Goal: Task Accomplishment & Management: Complete application form

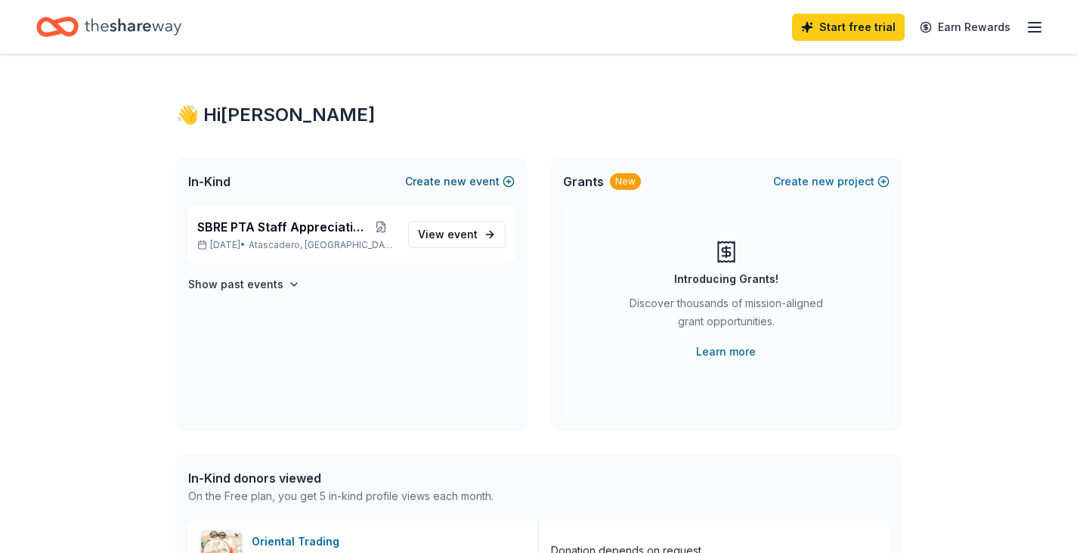
click at [505, 180] on button "Create new event" at bounding box center [460, 181] width 110 height 18
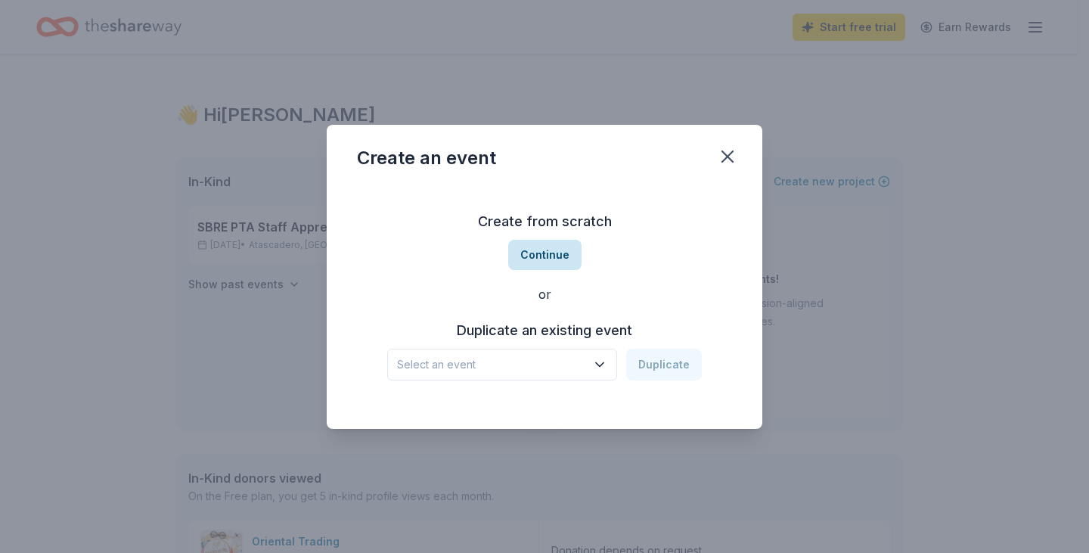
click at [538, 257] on button "Continue" at bounding box center [544, 255] width 73 height 30
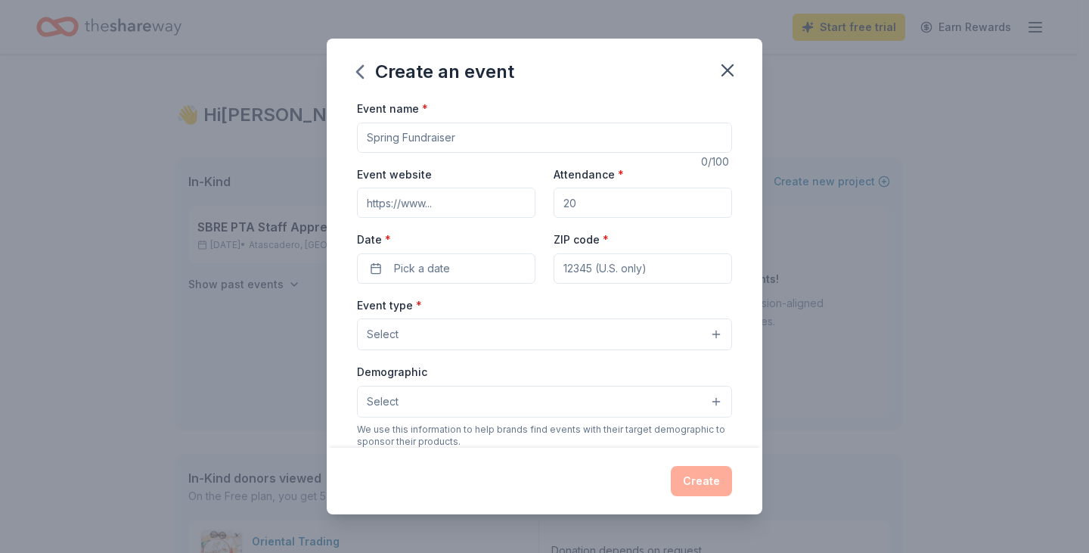
drag, startPoint x: 460, startPoint y: 137, endPoint x: 395, endPoint y: 135, distance: 64.3
click at [395, 135] on input "Event name *" at bounding box center [544, 137] width 375 height 30
type input "Picture Day Fundraiser"
click at [598, 208] on input "Attendance *" at bounding box center [642, 203] width 178 height 30
type input "2"
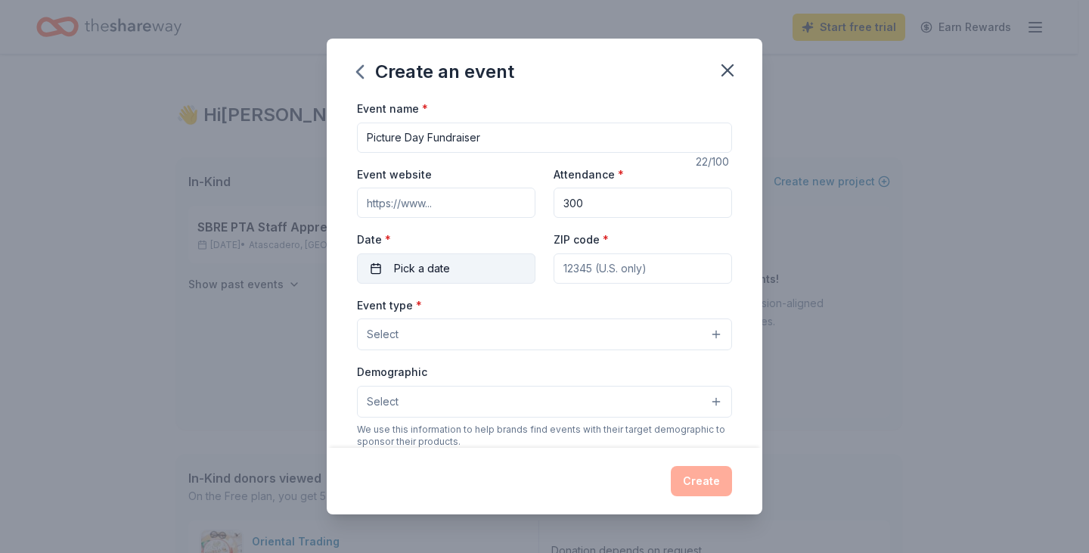
type input "300"
click at [455, 269] on button "Pick a date" at bounding box center [446, 268] width 178 height 30
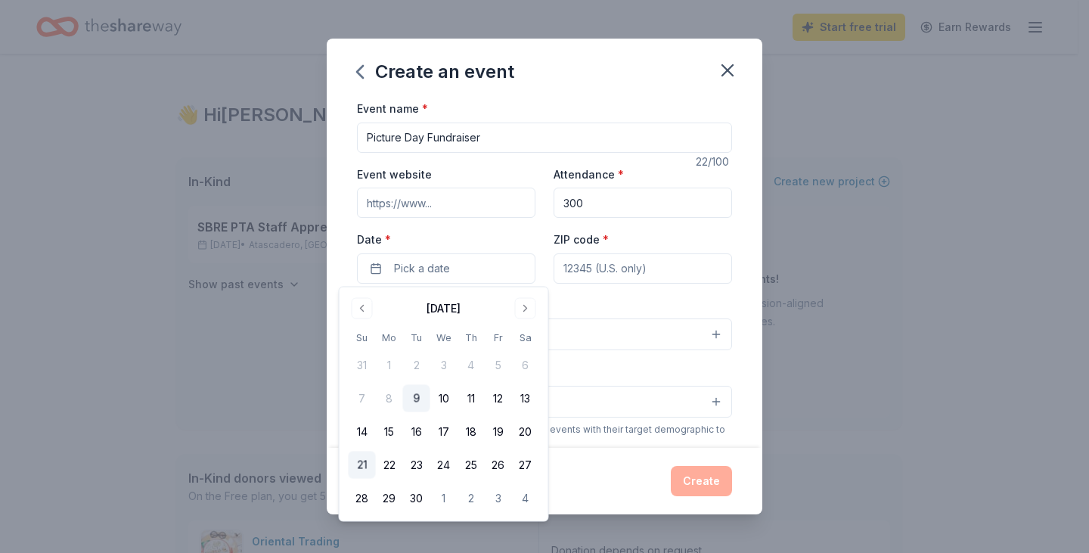
click at [356, 464] on button "21" at bounding box center [362, 464] width 27 height 27
click at [656, 256] on input "ZIP code *" at bounding box center [642, 268] width 178 height 30
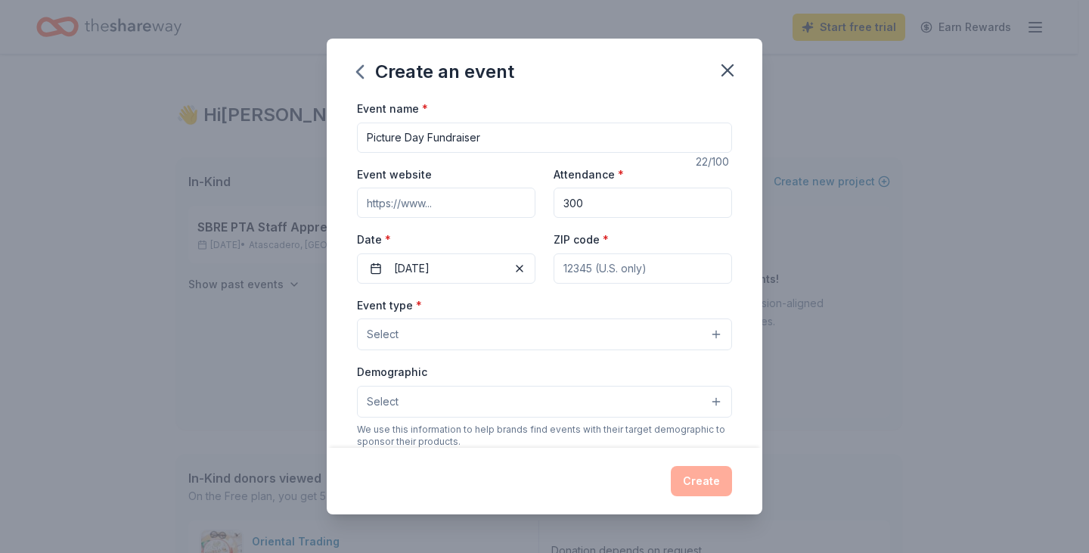
type input "93422"
type input "3003 FUENTE DEL ORO"
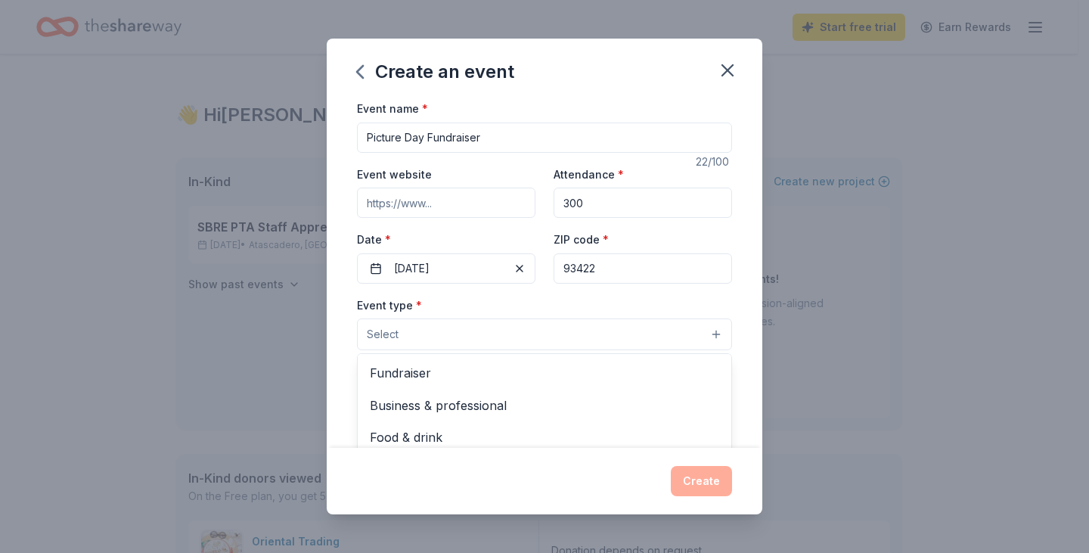
click at [556, 348] on button "Select" at bounding box center [544, 334] width 375 height 32
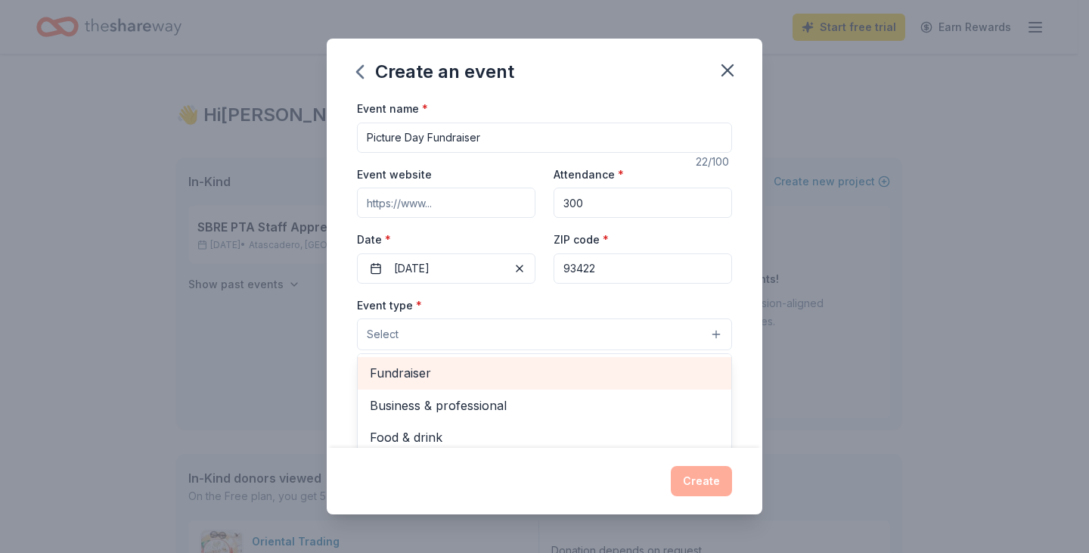
click at [511, 377] on span "Fundraiser" at bounding box center [544, 373] width 349 height 20
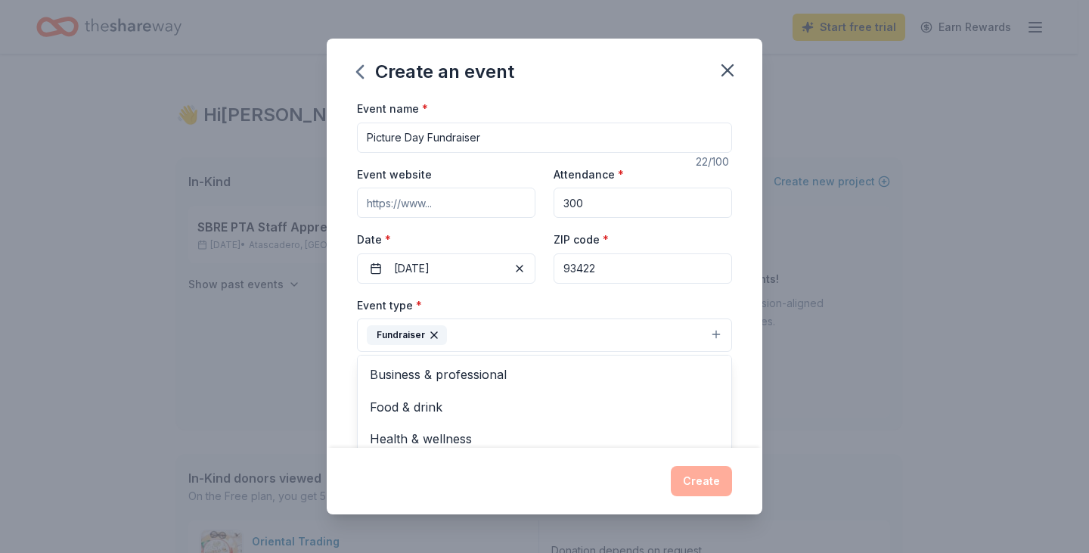
click at [742, 296] on div "Event name * Picture Day Fundraiser 22 /100 Event website Attendance * 300 Date…" at bounding box center [544, 273] width 435 height 349
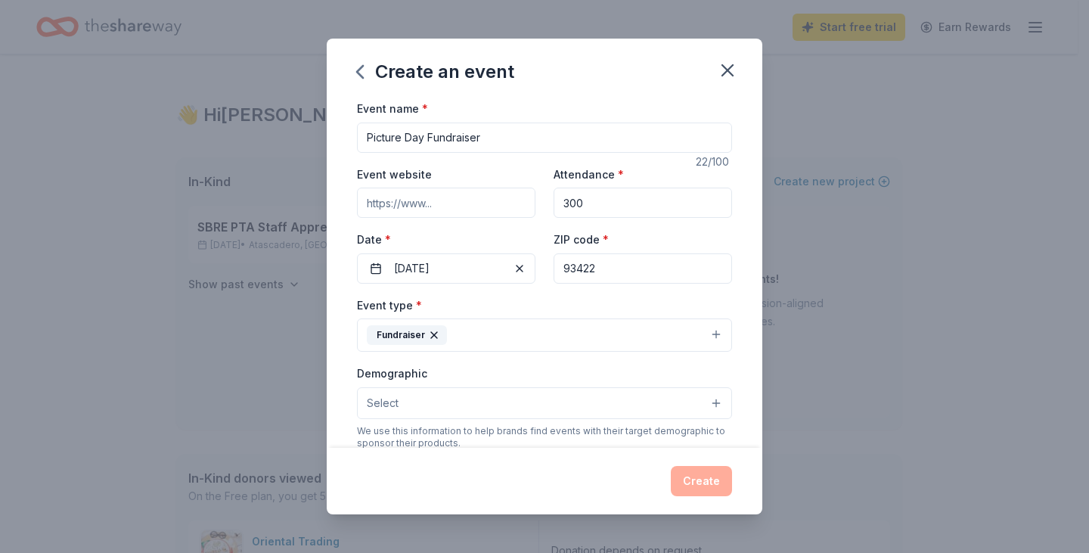
click at [565, 406] on button "Select" at bounding box center [544, 403] width 375 height 32
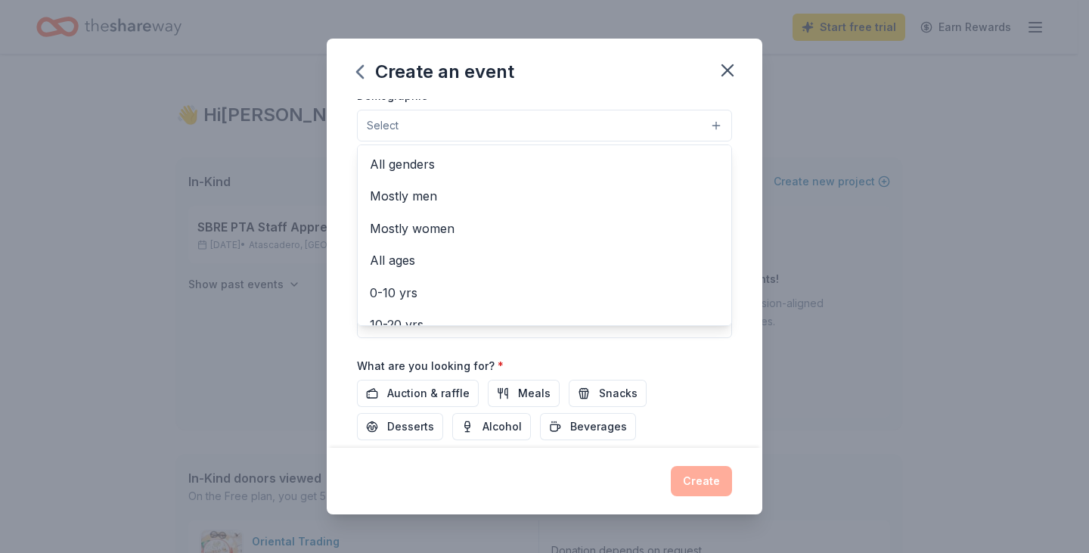
scroll to position [279, 0]
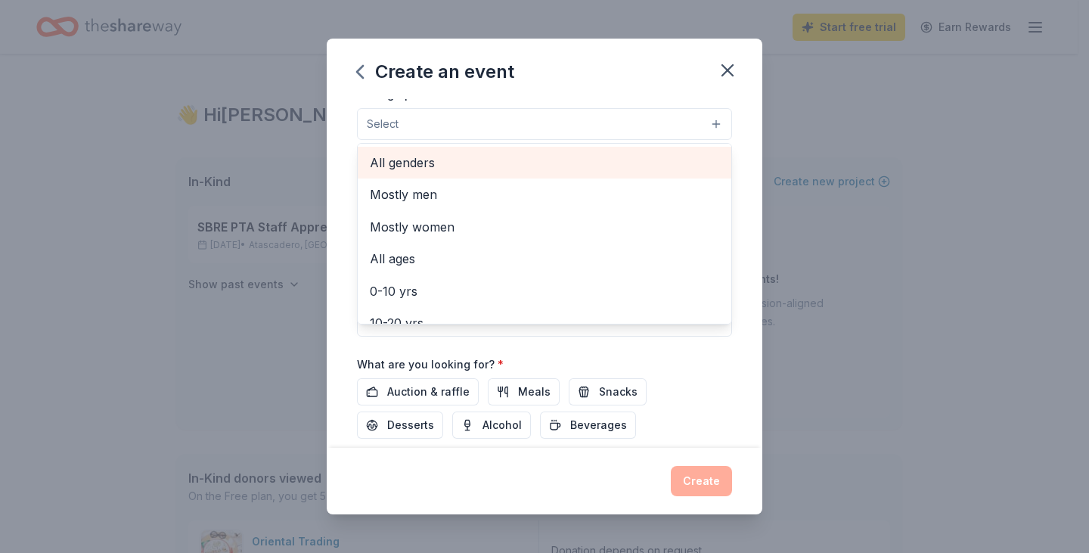
click at [442, 170] on span "All genders" at bounding box center [544, 163] width 349 height 20
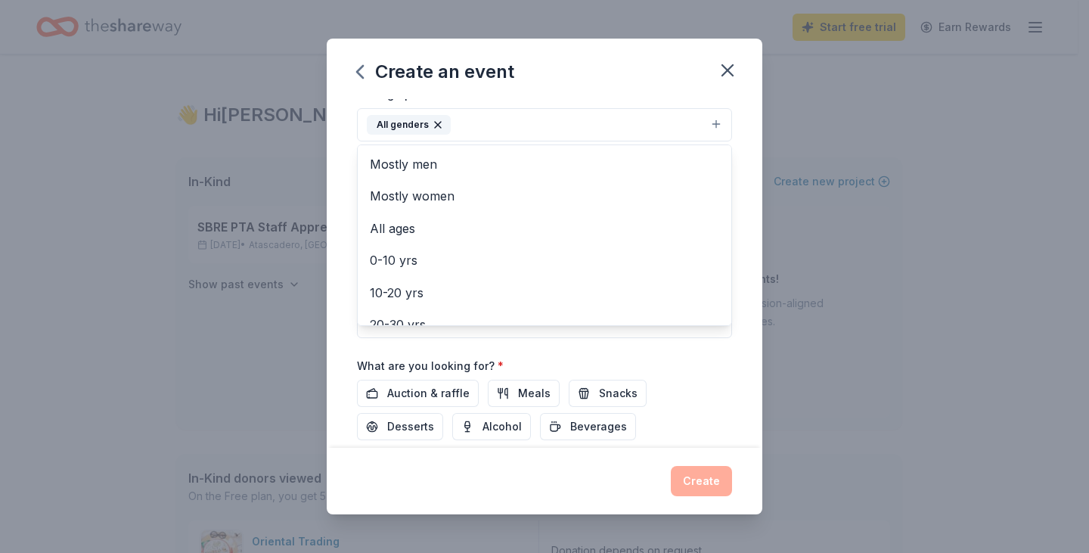
click at [741, 155] on div "Event name * Picture Day Fundraiser 22 /100 Event website Attendance * 300 Date…" at bounding box center [544, 273] width 435 height 349
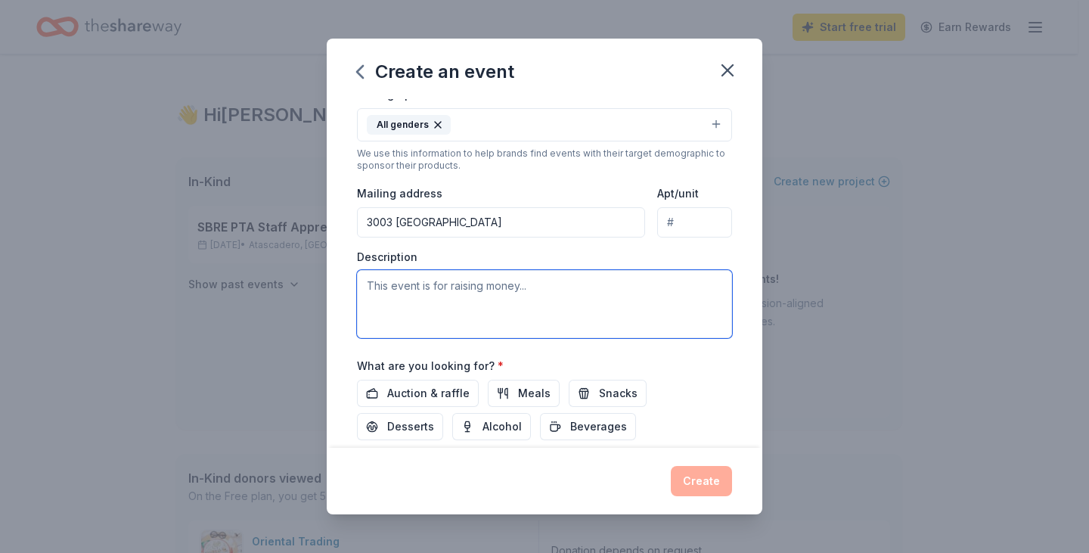
click at [541, 285] on textarea at bounding box center [544, 304] width 375 height 68
type textarea "This event is to support youth football and cheer program to ensure the safety …"
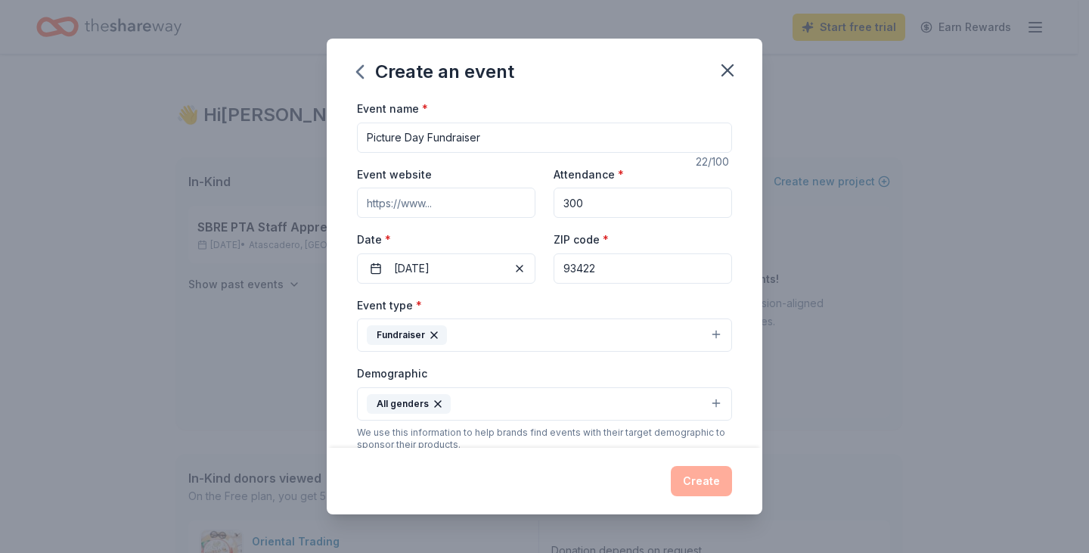
scroll to position [377, 0]
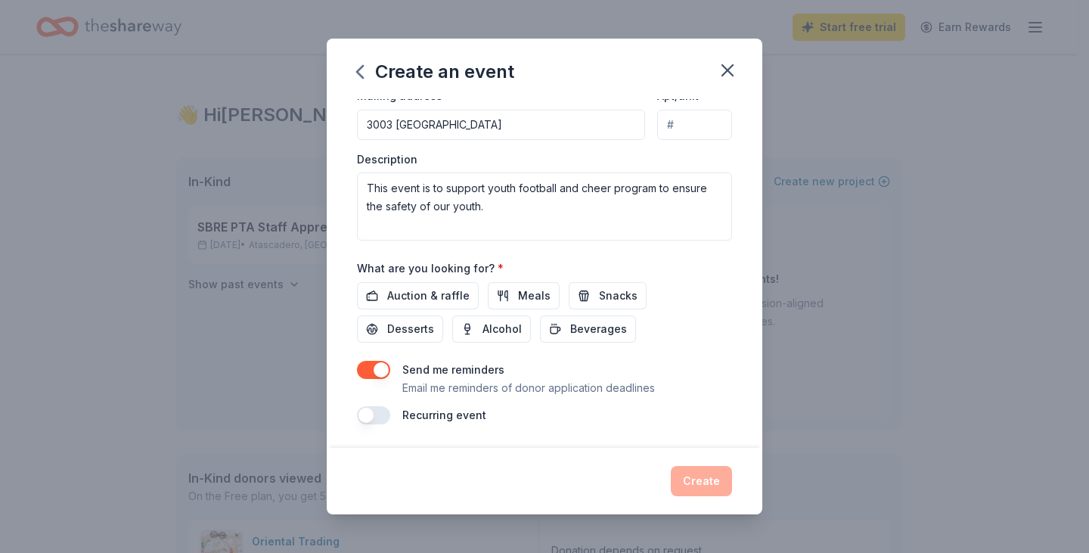
click at [699, 483] on div "Create" at bounding box center [544, 481] width 375 height 30
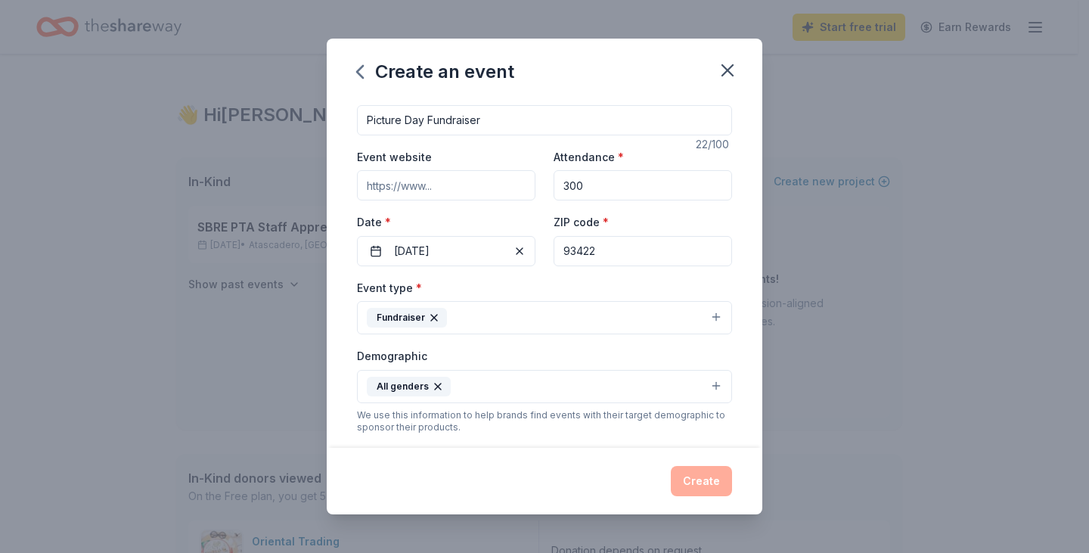
scroll to position [0, 0]
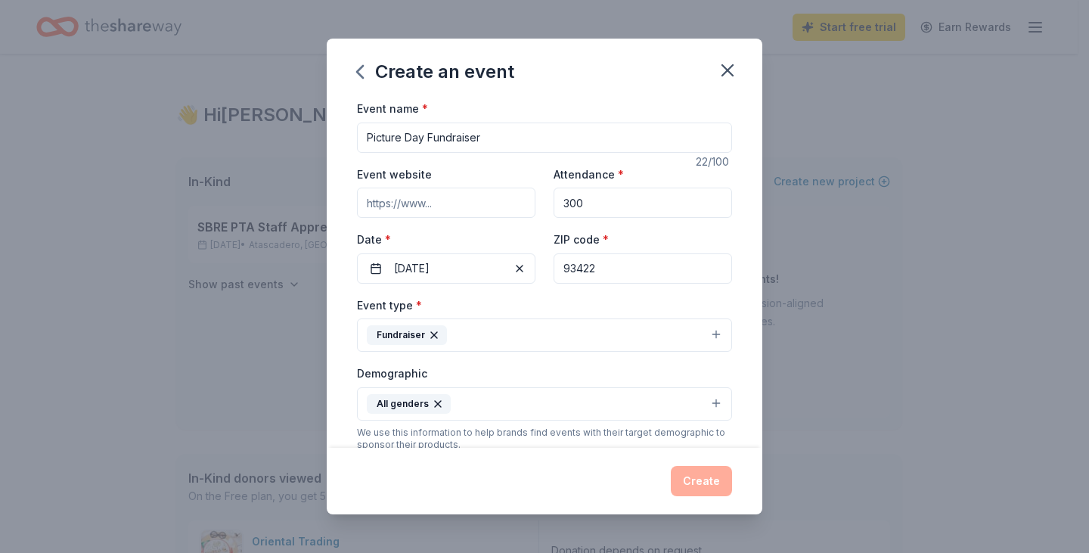
click at [425, 211] on input "Event website" at bounding box center [446, 203] width 178 height 30
click at [433, 259] on button "09/21/2025" at bounding box center [446, 268] width 178 height 30
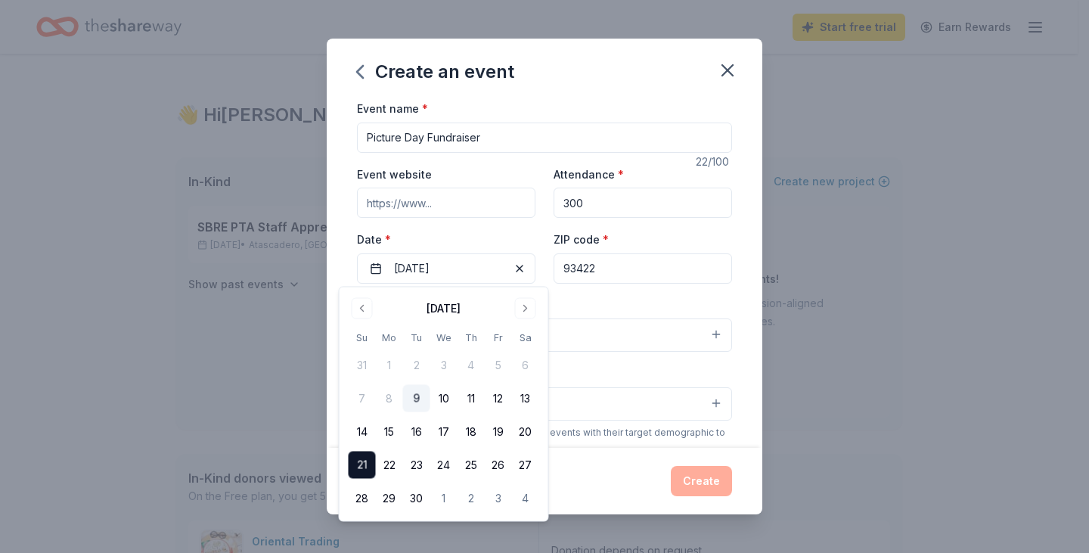
click at [737, 162] on div "Event name * Picture Day Fundraiser 22 /100 Event website Attendance * 300 Date…" at bounding box center [544, 273] width 435 height 349
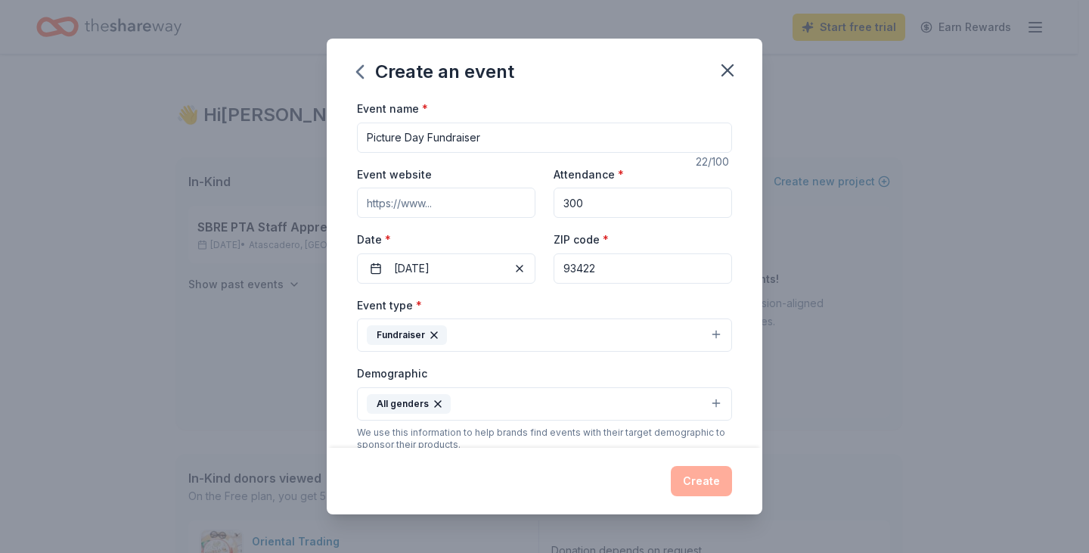
click at [529, 334] on button "Fundraiser" at bounding box center [544, 334] width 375 height 33
click at [548, 331] on button "Fundraiser" at bounding box center [544, 334] width 375 height 33
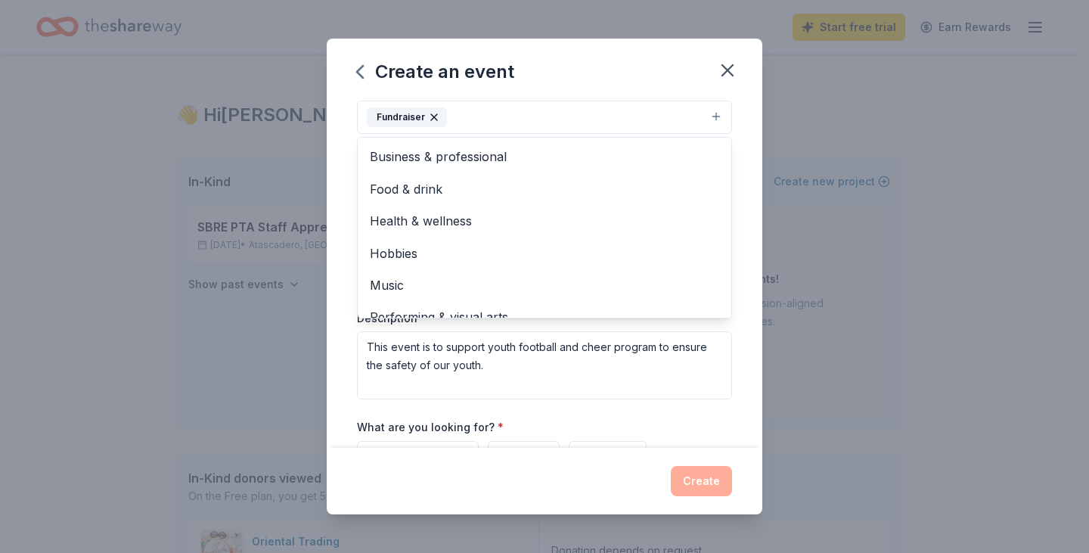
scroll to position [18, 0]
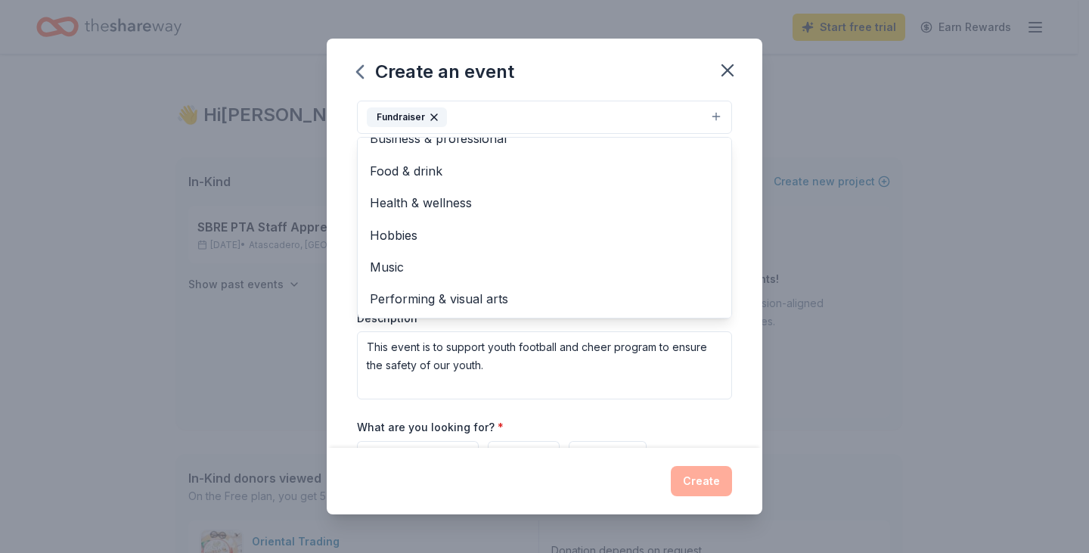
click at [741, 262] on div "Event name * Picture Day Fundraiser 22 /100 Event website Attendance * 300 Date…" at bounding box center [544, 273] width 435 height 349
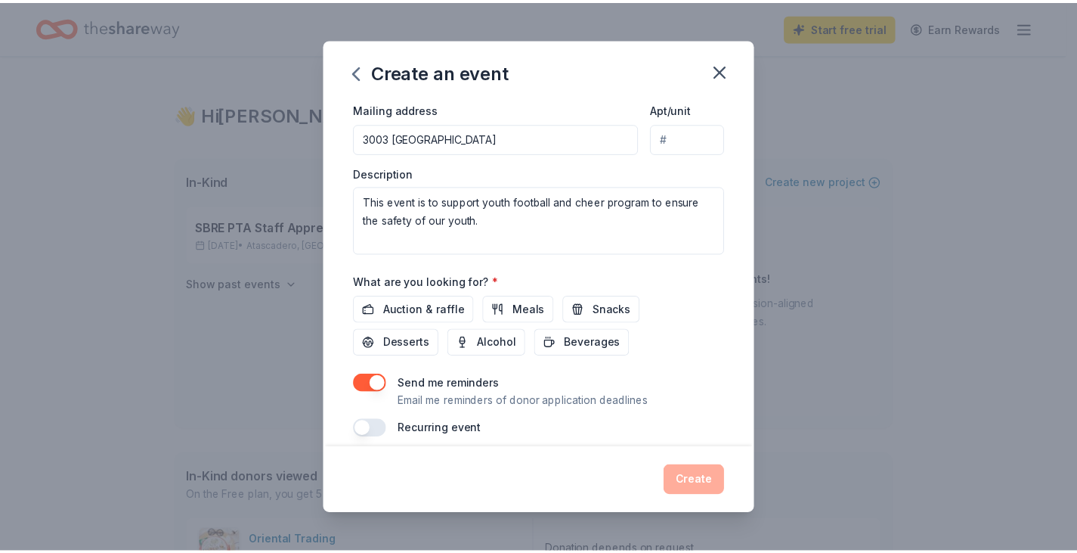
scroll to position [377, 0]
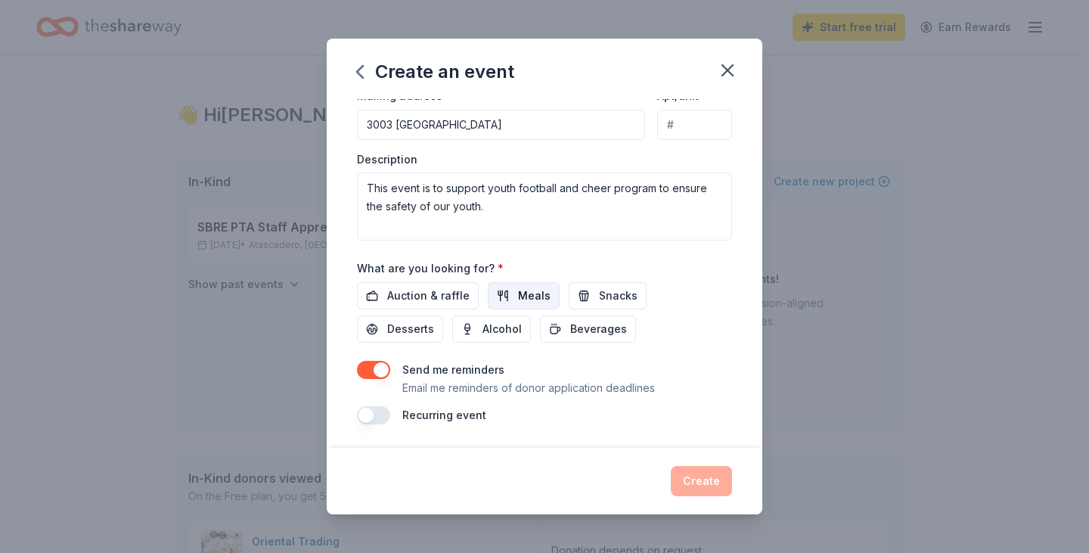
click at [526, 288] on span "Meals" at bounding box center [534, 296] width 33 height 18
click at [506, 322] on span "Alcohol" at bounding box center [501, 329] width 39 height 18
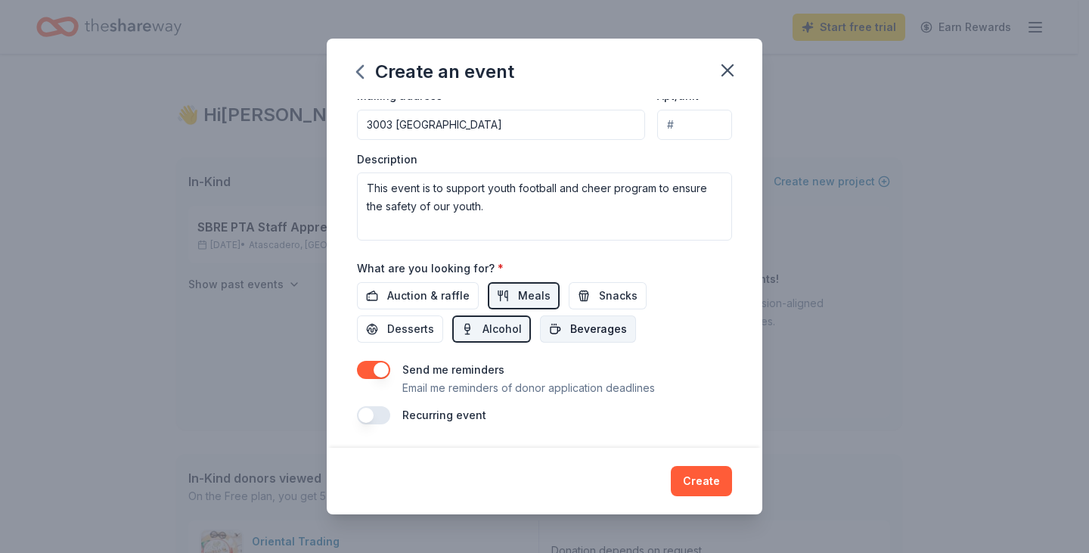
click at [590, 333] on span "Beverages" at bounding box center [598, 329] width 57 height 18
click at [599, 291] on span "Snacks" at bounding box center [618, 296] width 39 height 18
click at [411, 333] on span "Desserts" at bounding box center [410, 329] width 47 height 18
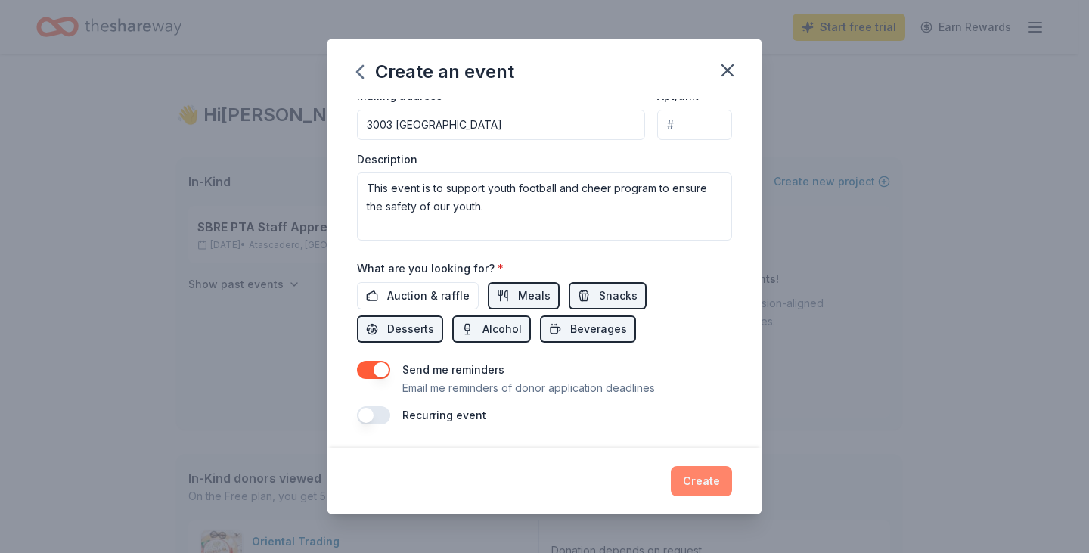
click at [702, 488] on button "Create" at bounding box center [701, 481] width 61 height 30
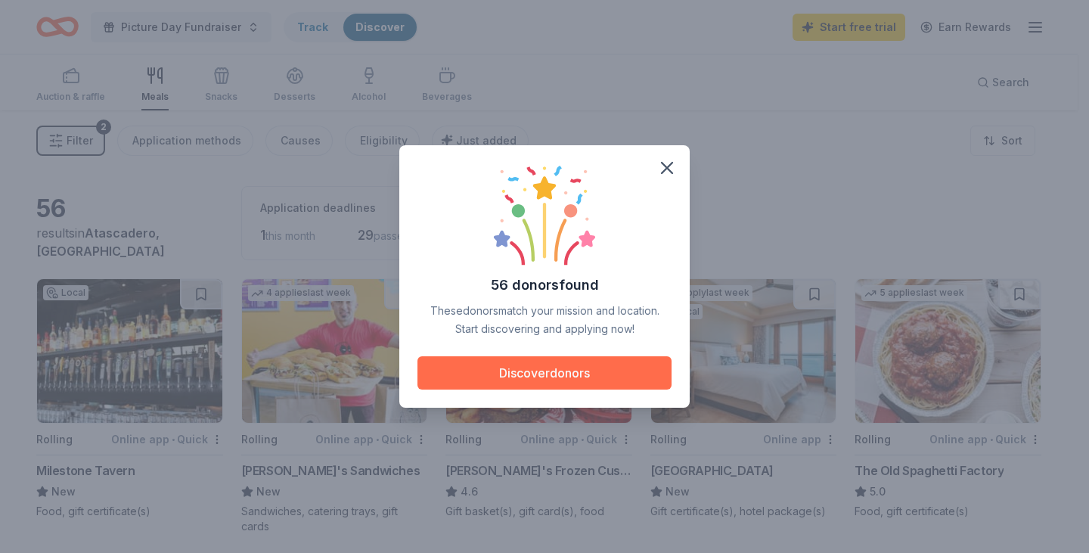
click at [538, 368] on button "Discover donors" at bounding box center [544, 372] width 254 height 33
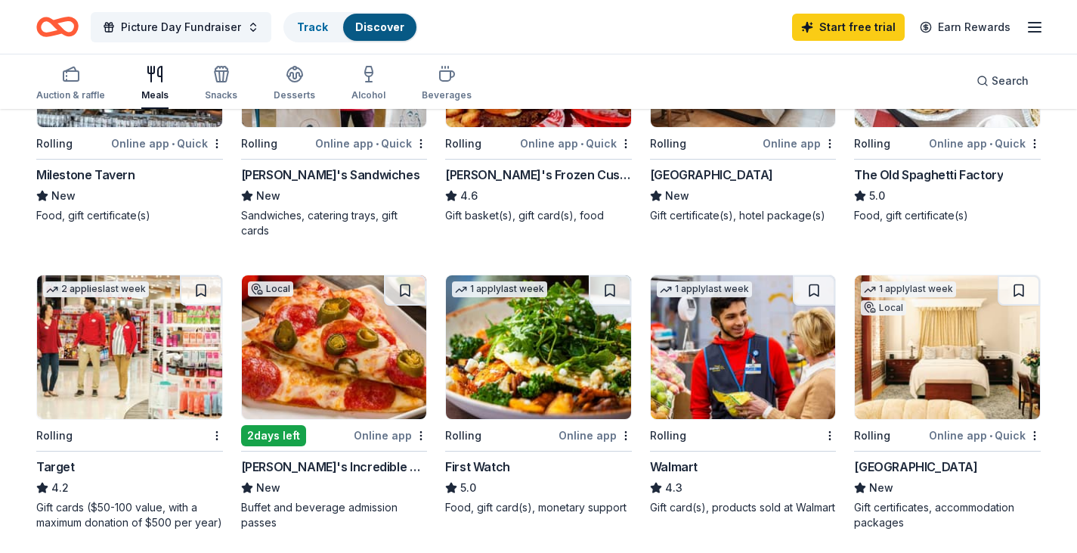
scroll to position [299, 0]
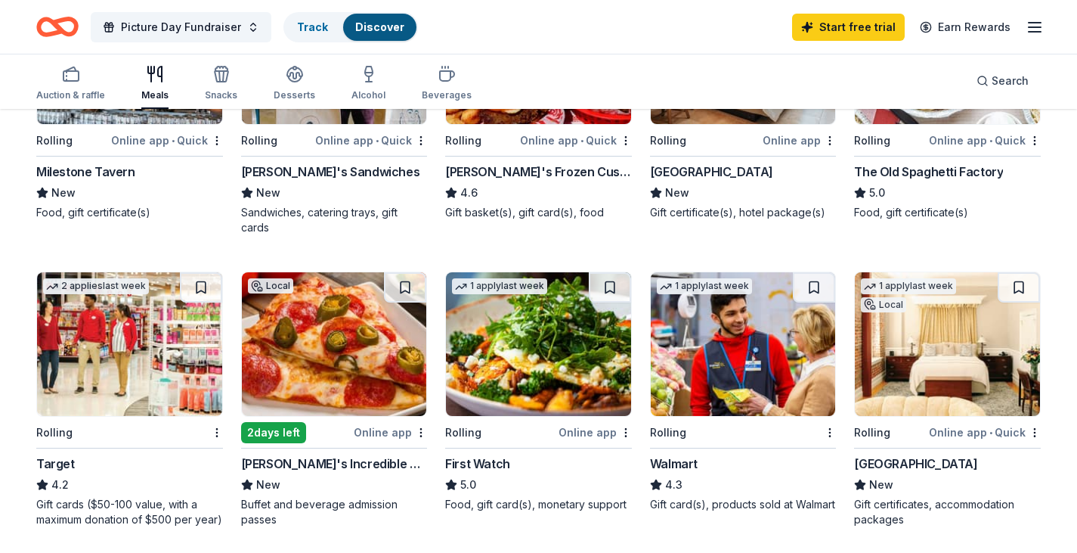
click at [164, 367] on img at bounding box center [129, 344] width 185 height 144
click at [708, 361] on img at bounding box center [743, 344] width 185 height 144
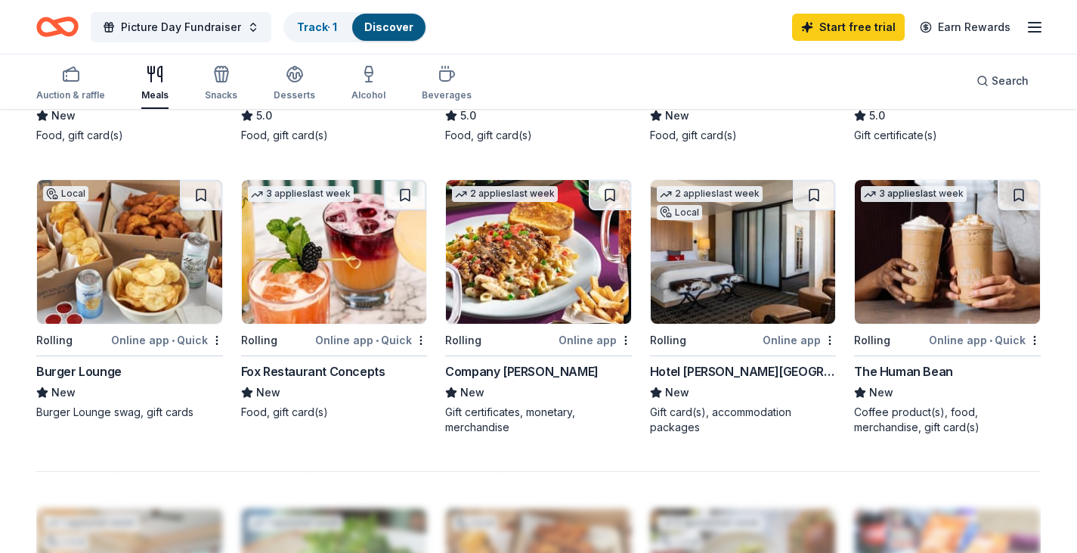
scroll to position [961, 0]
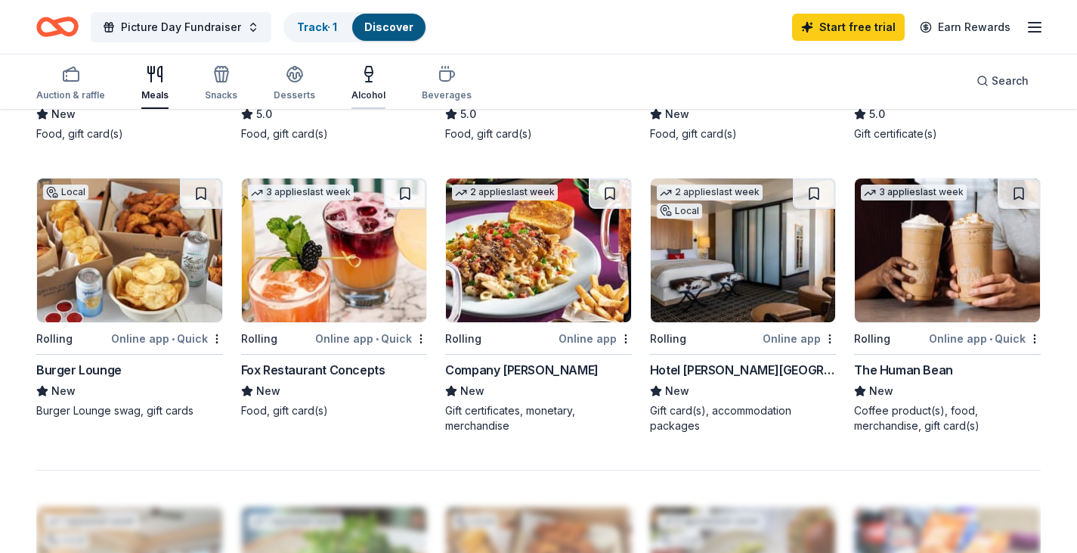
click at [366, 82] on icon "button" at bounding box center [369, 82] width 6 height 0
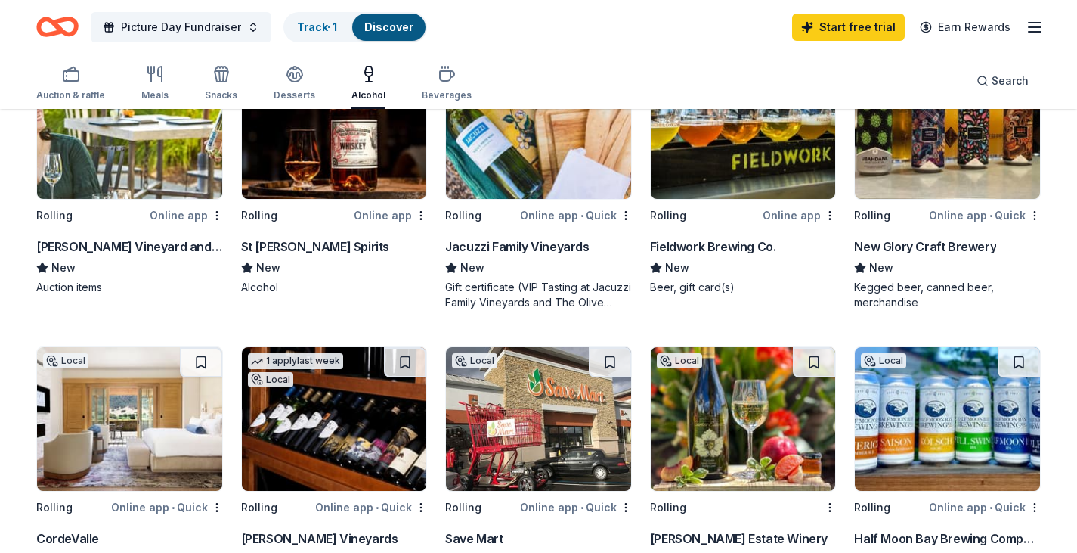
scroll to position [808, 0]
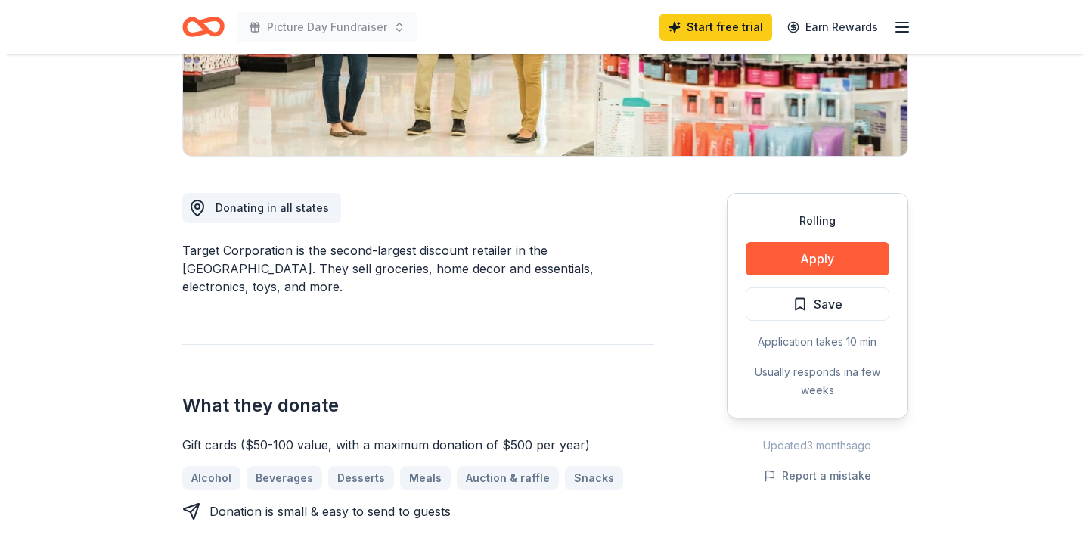
scroll to position [302, 0]
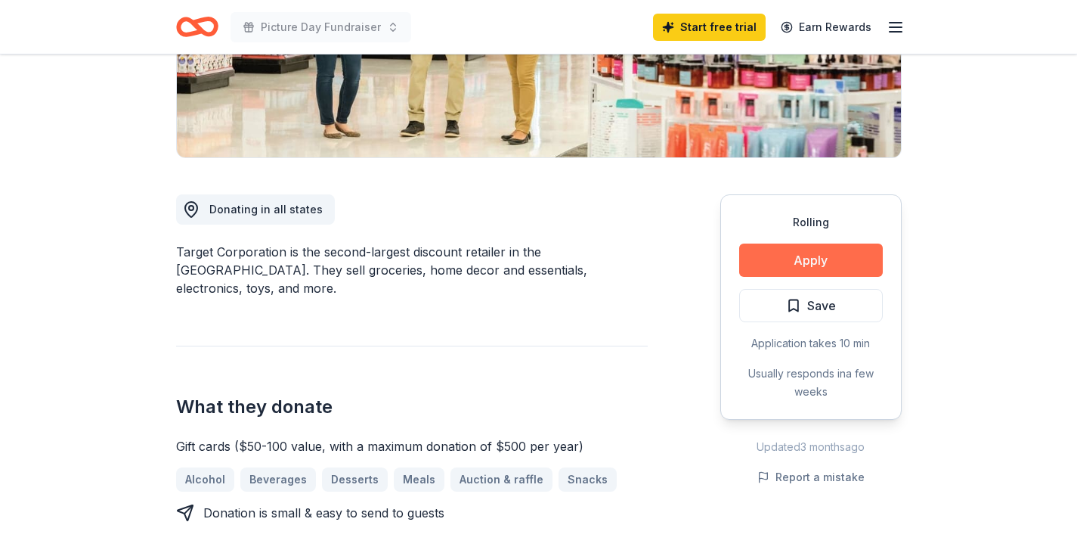
click at [834, 260] on button "Apply" at bounding box center [811, 259] width 144 height 33
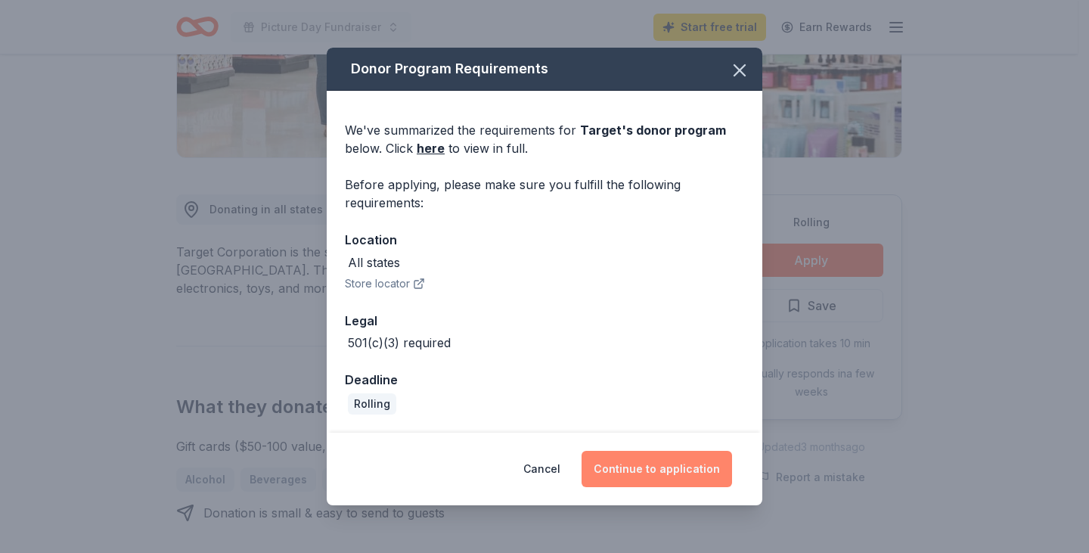
click at [664, 461] on button "Continue to application" at bounding box center [656, 469] width 150 height 36
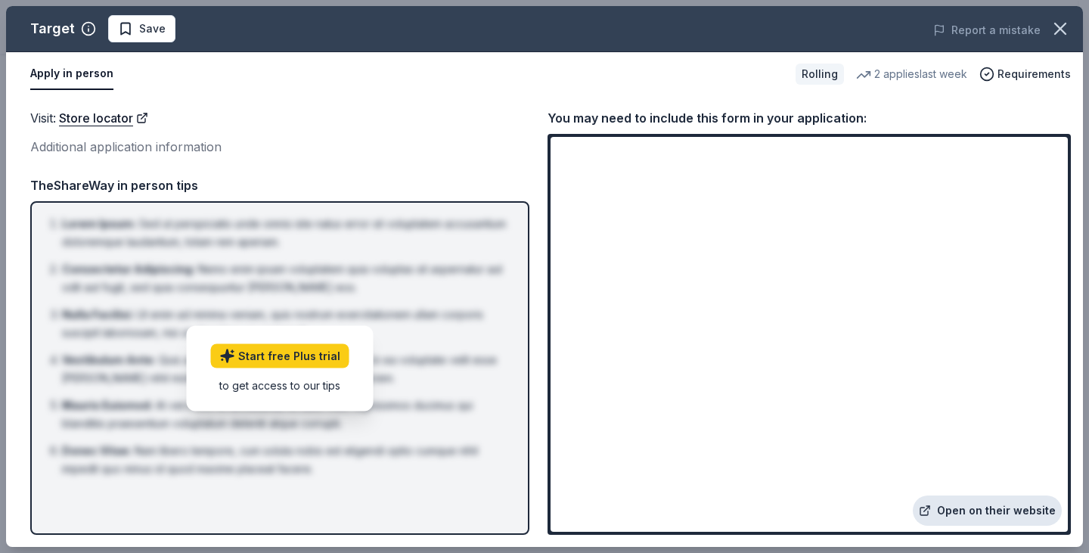
click at [998, 504] on link "Open on their website" at bounding box center [987, 510] width 149 height 30
click at [1027, 79] on span "Requirements" at bounding box center [1033, 74] width 73 height 18
click at [315, 148] on div "Additional application information" at bounding box center [279, 147] width 499 height 20
click at [985, 517] on link "Open on their website" at bounding box center [987, 510] width 149 height 30
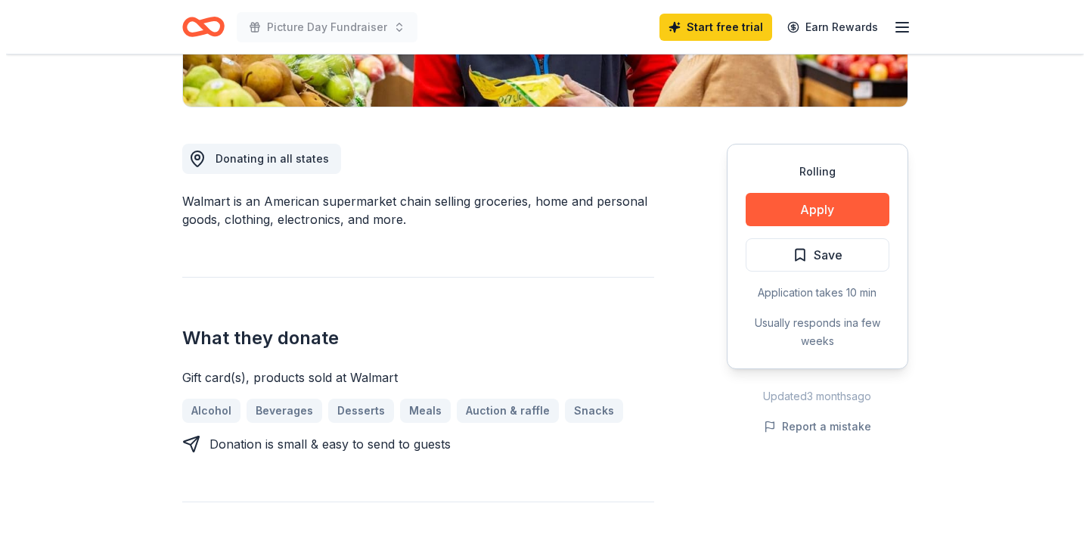
scroll to position [358, 0]
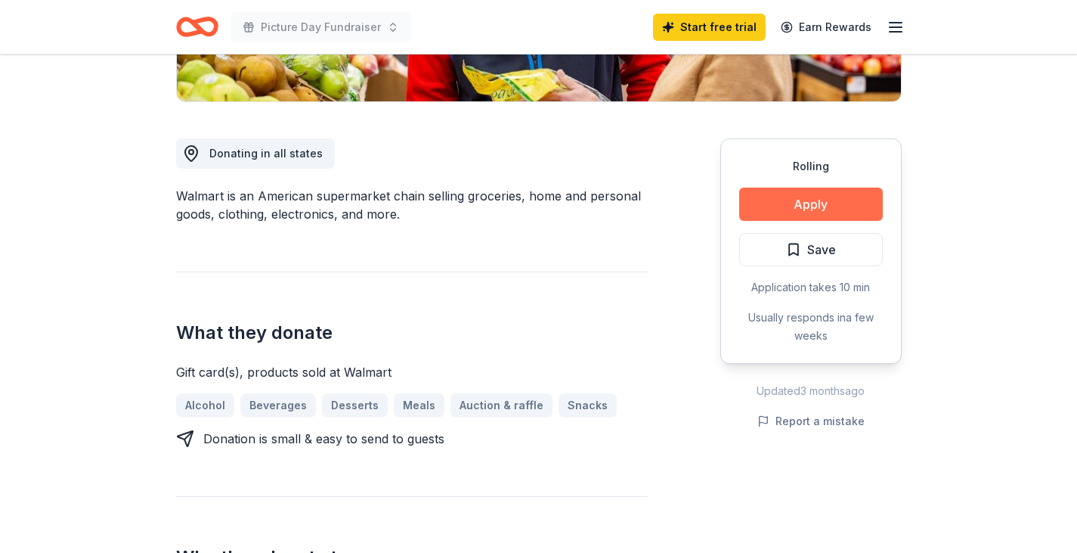
click at [832, 215] on button "Apply" at bounding box center [811, 204] width 144 height 33
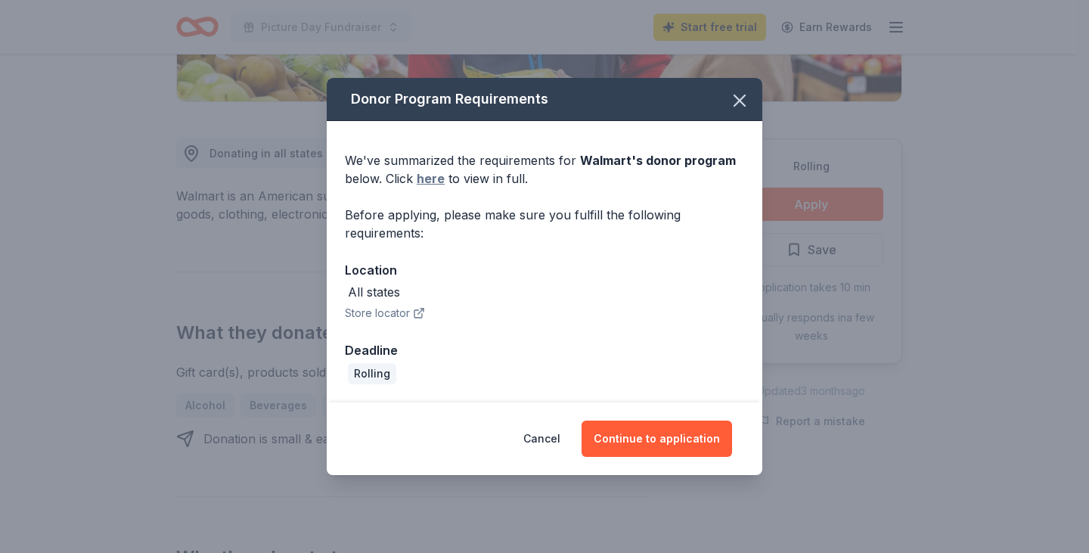
click at [423, 183] on link "here" at bounding box center [431, 178] width 28 height 18
click at [652, 452] on button "Continue to application" at bounding box center [656, 438] width 150 height 36
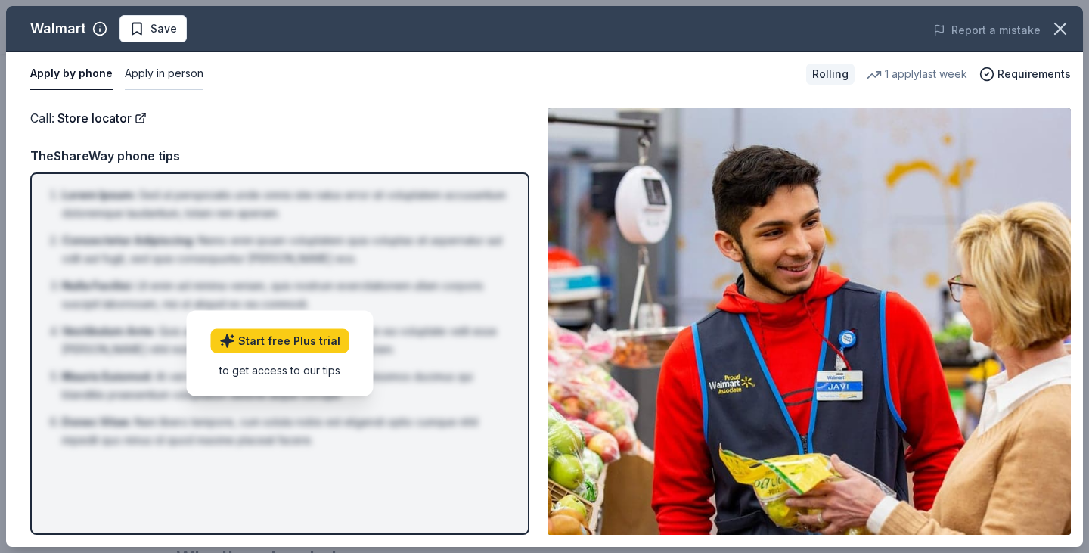
click at [151, 72] on button "Apply in person" at bounding box center [164, 74] width 79 height 32
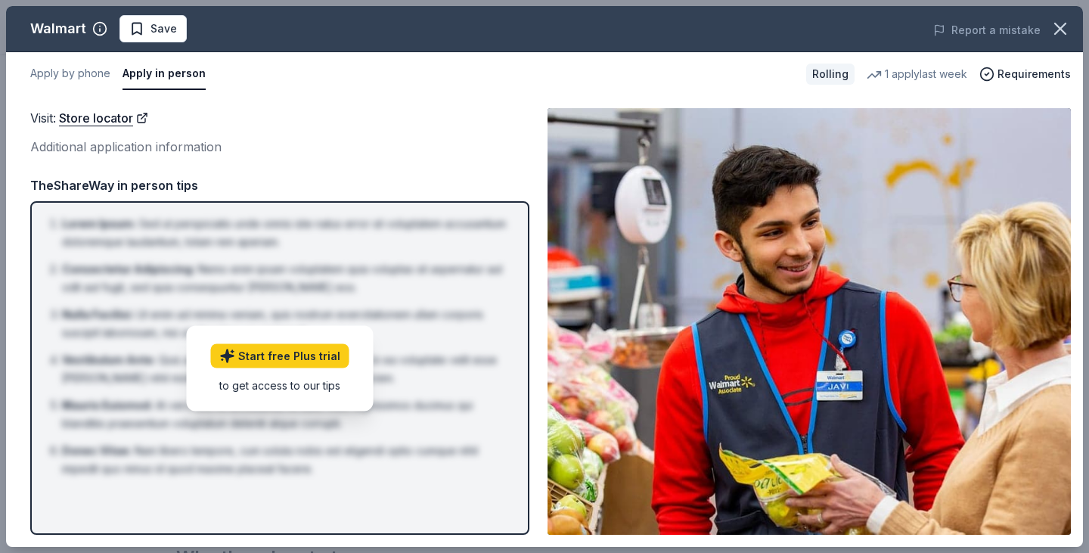
click at [181, 151] on div "Additional application information" at bounding box center [279, 147] width 499 height 20
click at [1009, 392] on img at bounding box center [808, 321] width 523 height 426
click at [994, 71] on icon "button" at bounding box center [986, 74] width 15 height 15
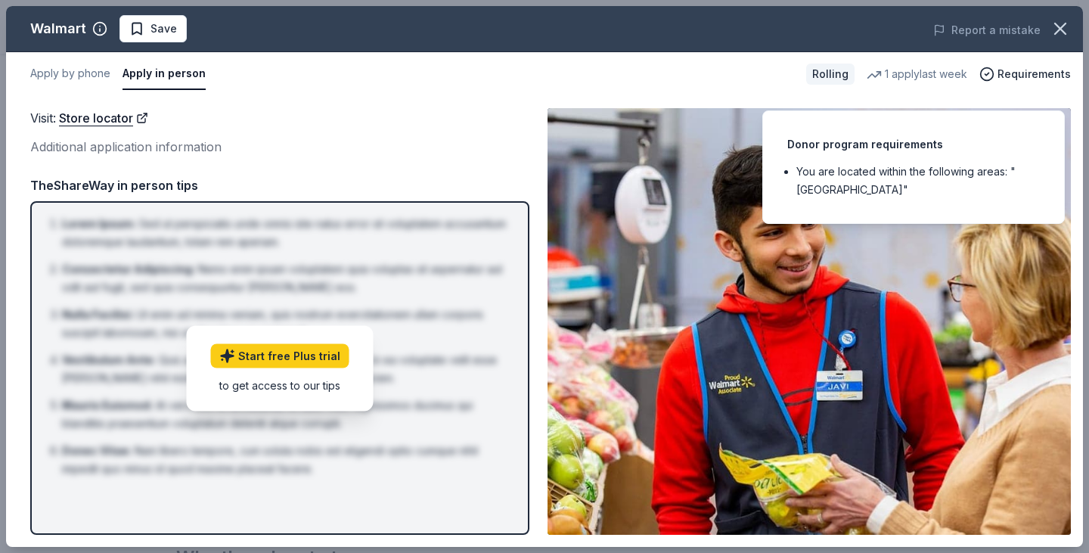
click at [880, 347] on img at bounding box center [808, 321] width 523 height 426
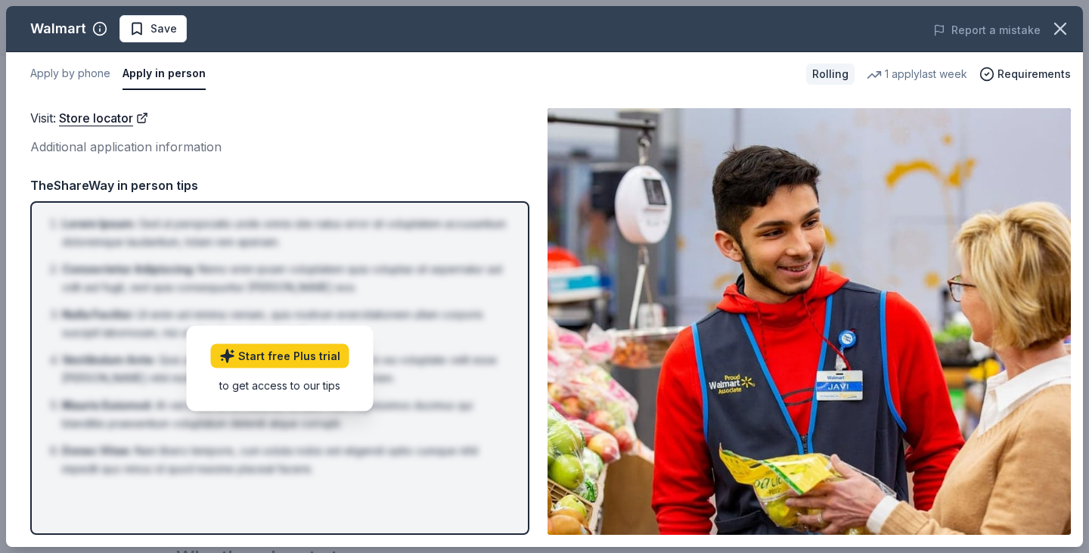
click at [801, 481] on img at bounding box center [808, 321] width 523 height 426
click at [342, 416] on li "Mauris Euismod : At vero eos et accusamus et iusto odio dignissimos ducimus qui…" at bounding box center [284, 414] width 445 height 36
click at [138, 35] on span "Save" at bounding box center [153, 29] width 48 height 18
click at [95, 29] on icon "button" at bounding box center [99, 28] width 15 height 15
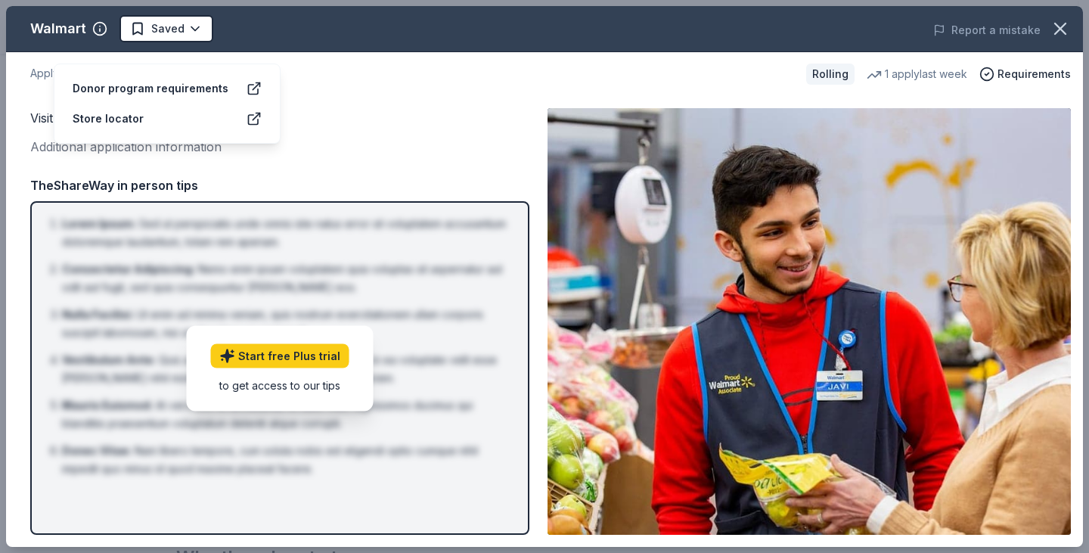
click at [111, 79] on div "Donor program requirements" at bounding box center [151, 88] width 156 height 18
click at [259, 83] on icon at bounding box center [256, 86] width 7 height 7
